Goal: Task Accomplishment & Management: Manage account settings

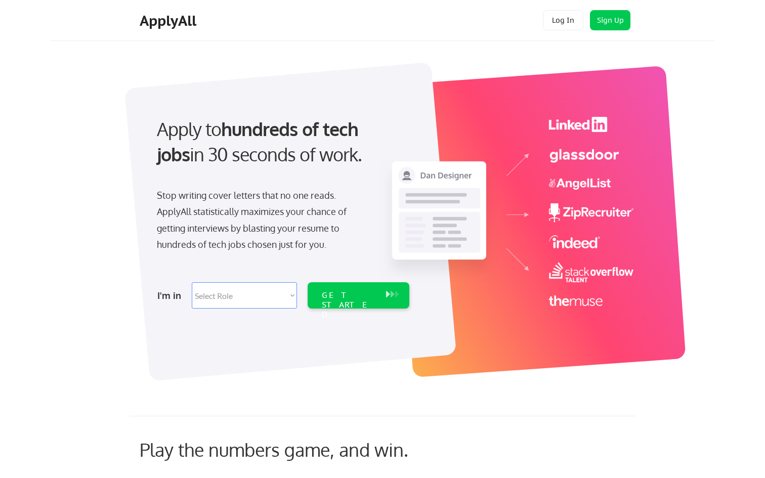
click at [559, 21] on button "Log In" at bounding box center [563, 20] width 41 height 20
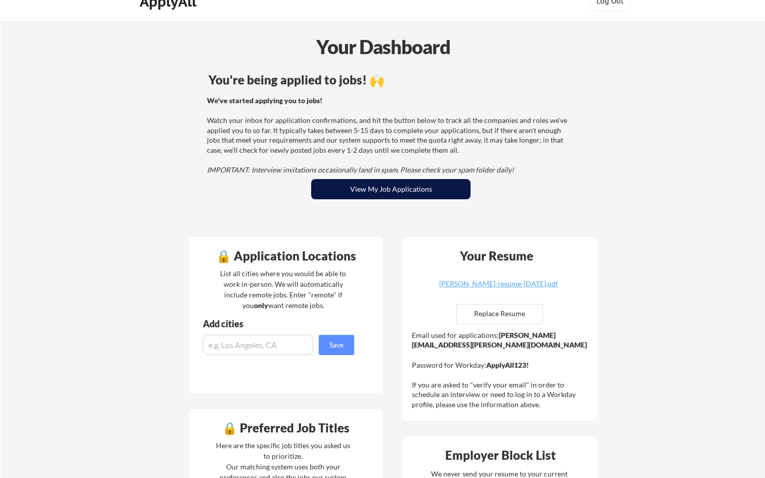
scroll to position [26, 0]
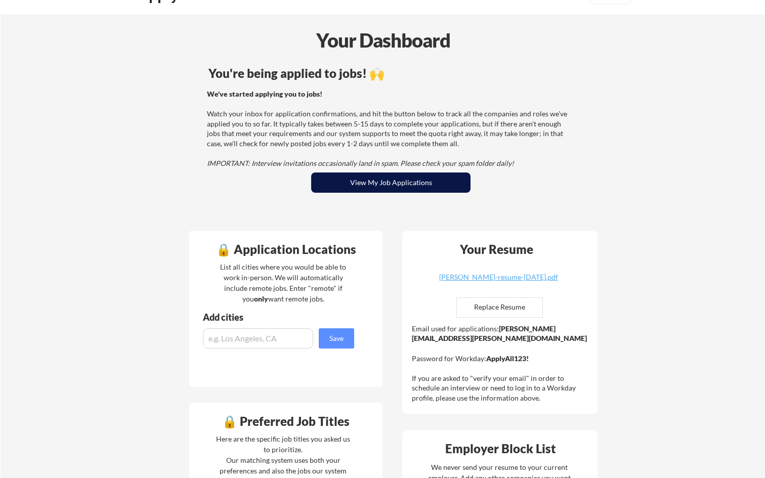
click at [412, 184] on button "View My Job Applications" at bounding box center [390, 183] width 159 height 20
